Goal: Complete application form: Complete application form

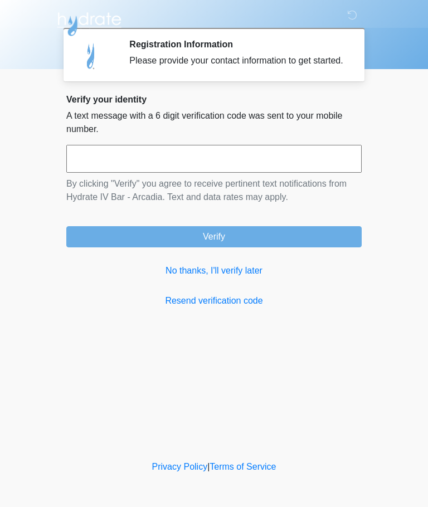
scroll to position [1, 0]
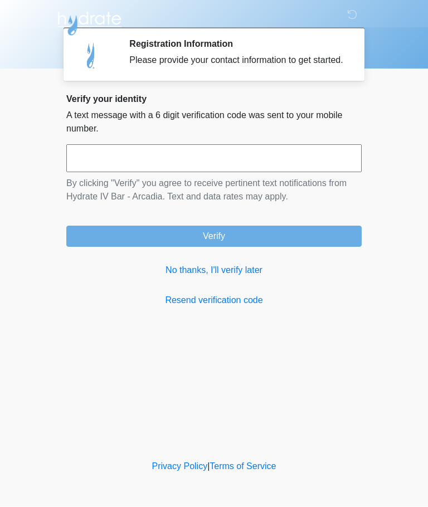
click at [100, 163] on input "text" at bounding box center [214, 159] width 296 height 28
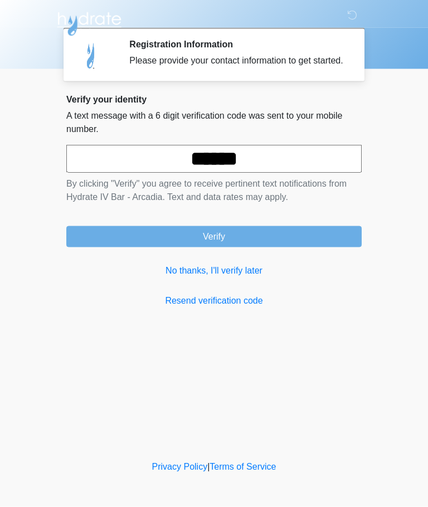
type input "******"
click at [211, 246] on button "Verify" at bounding box center [214, 236] width 296 height 21
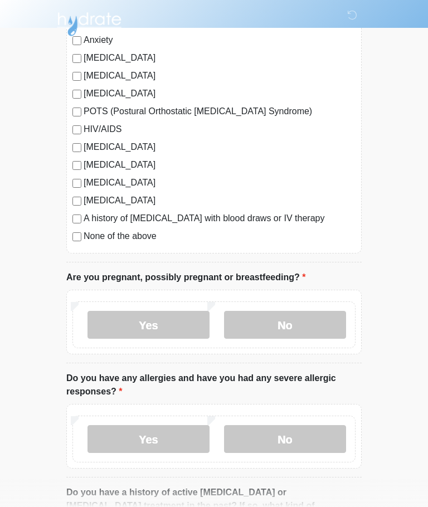
scroll to position [234, 0]
click at [312, 321] on label "No" at bounding box center [285, 326] width 122 height 28
click at [326, 438] on label "No" at bounding box center [285, 439] width 122 height 28
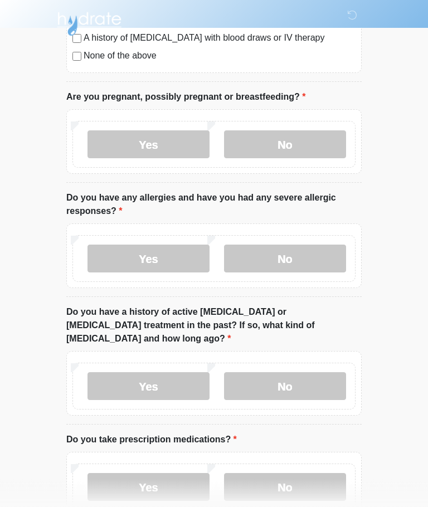
scroll to position [415, 0]
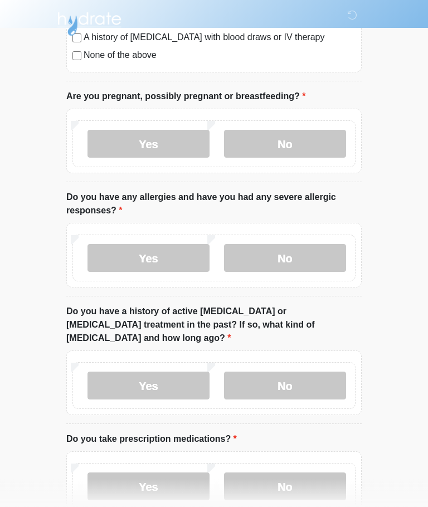
click at [314, 372] on label "No" at bounding box center [285, 386] width 122 height 28
click at [322, 473] on label "No" at bounding box center [285, 487] width 122 height 28
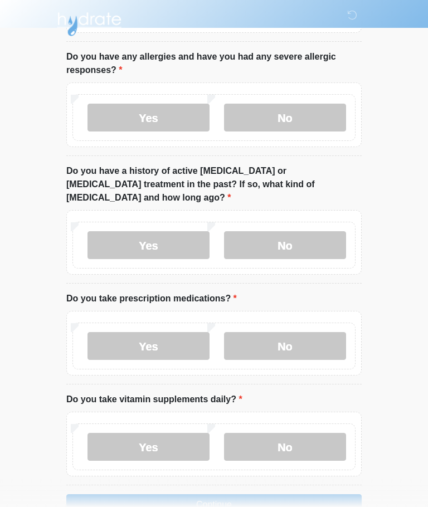
scroll to position [572, 0]
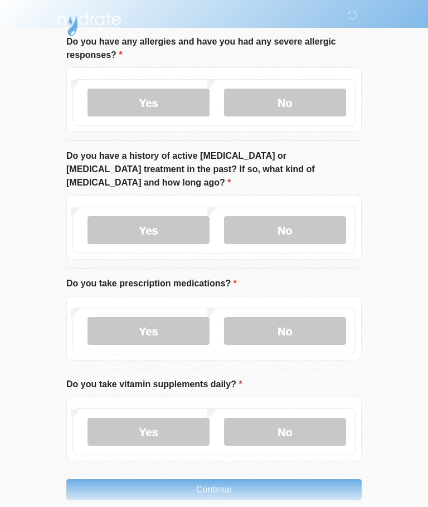
click at [320, 418] on label "No" at bounding box center [285, 432] width 122 height 28
click at [308, 480] on button "Continue" at bounding box center [214, 490] width 296 height 21
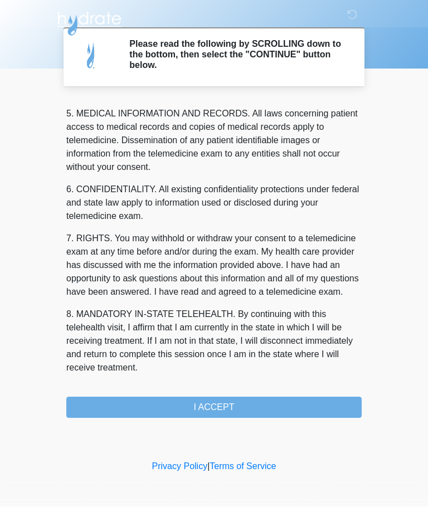
scroll to position [362, 0]
click at [283, 404] on button "I ACCEPT" at bounding box center [214, 408] width 296 height 21
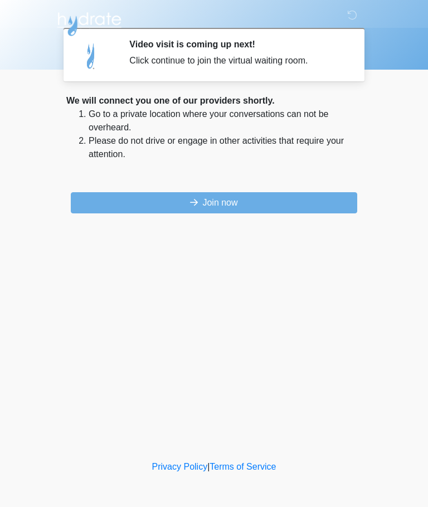
click at [216, 201] on button "Join now" at bounding box center [214, 202] width 287 height 21
